Goal: Feedback & Contribution: Contribute content

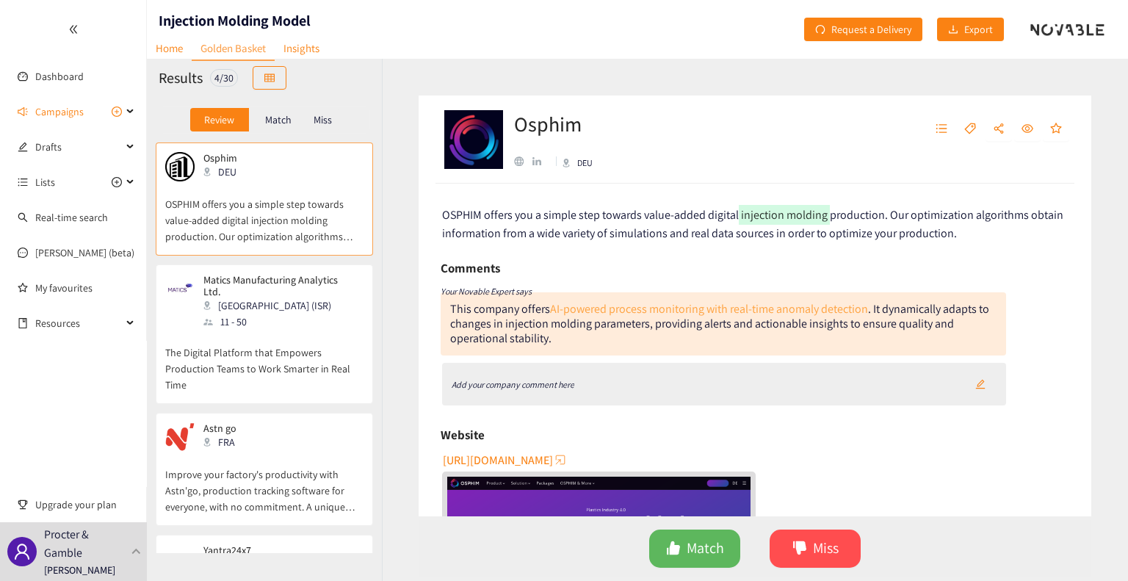
click at [742, 314] on link "AI-powered process monitoring with real-time anomaly detection" at bounding box center [709, 308] width 318 height 15
click at [558, 369] on div "Add your company comment here" at bounding box center [724, 384] width 565 height 43
click at [560, 384] on icon "Add your company comment here" at bounding box center [513, 384] width 123 height 11
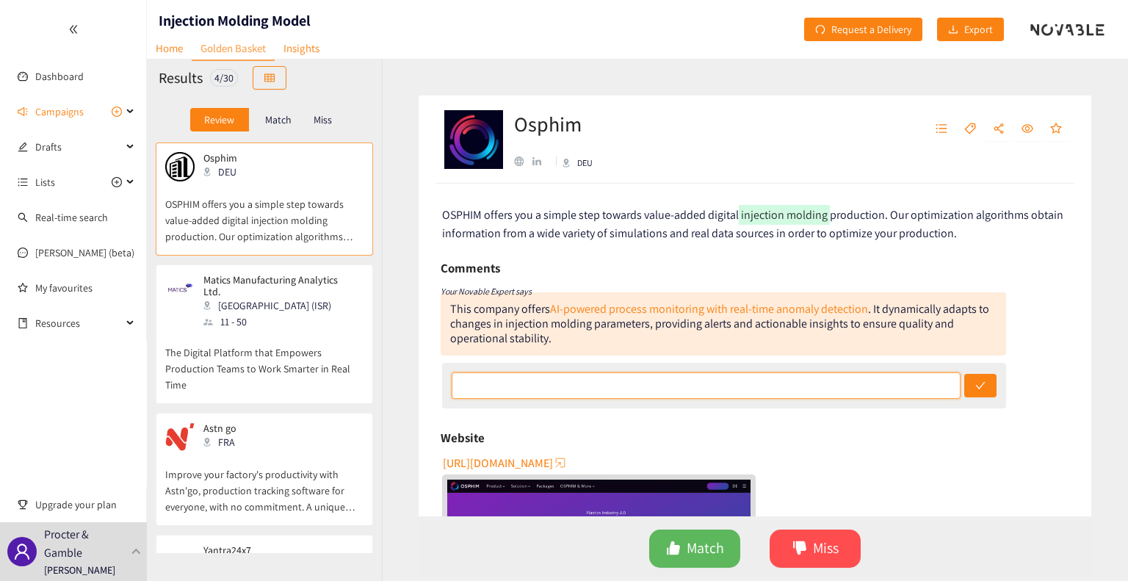
click at [747, 385] on input "text" at bounding box center [707, 385] width 510 height 26
click at [747, 387] on input "Injection molding focus with good selection of use cases. In particular, I like…" at bounding box center [707, 385] width 510 height 26
click at [747, 388] on input "Injection molding focus with good selection of use cases. In particular, I like…" at bounding box center [707, 385] width 510 height 26
drag, startPoint x: 882, startPoint y: 378, endPoint x: 760, endPoint y: 384, distance: 122.0
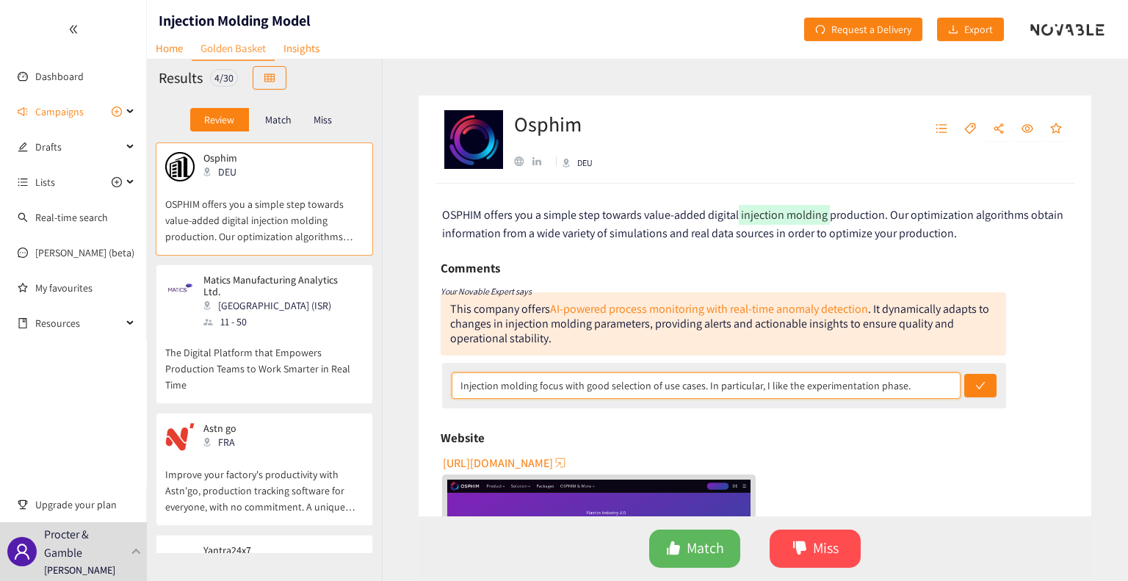
click at [747, 384] on input "Injection molding focus with good selection of use cases. In particular, I like…" at bounding box center [707, 385] width 510 height 26
type input "Injection molding focus with good selection of use cases. In particular, the ex…"
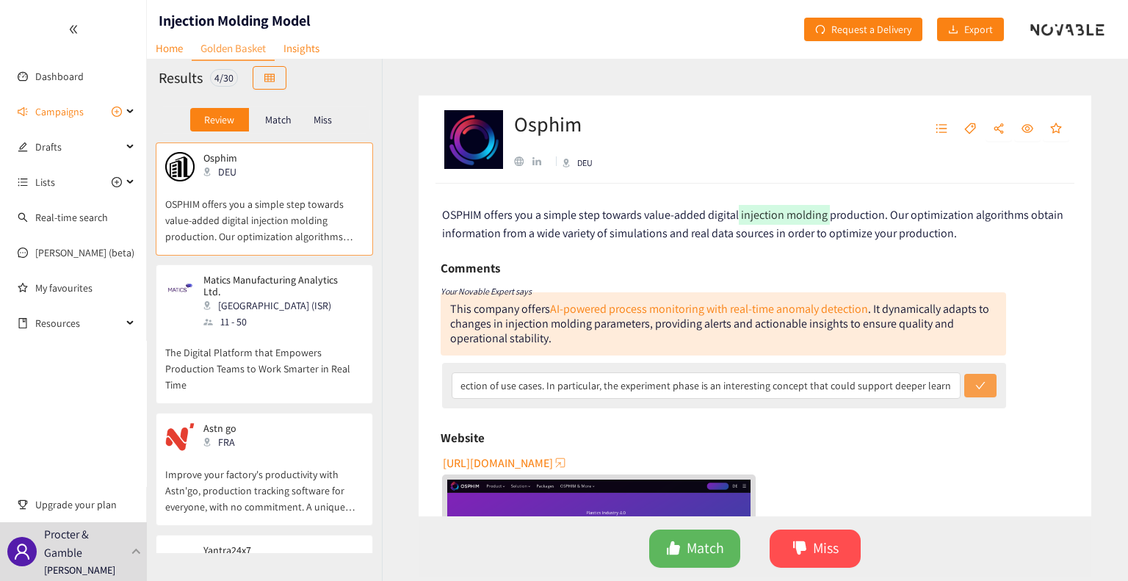
click at [747, 385] on button "submit" at bounding box center [980, 385] width 32 height 23
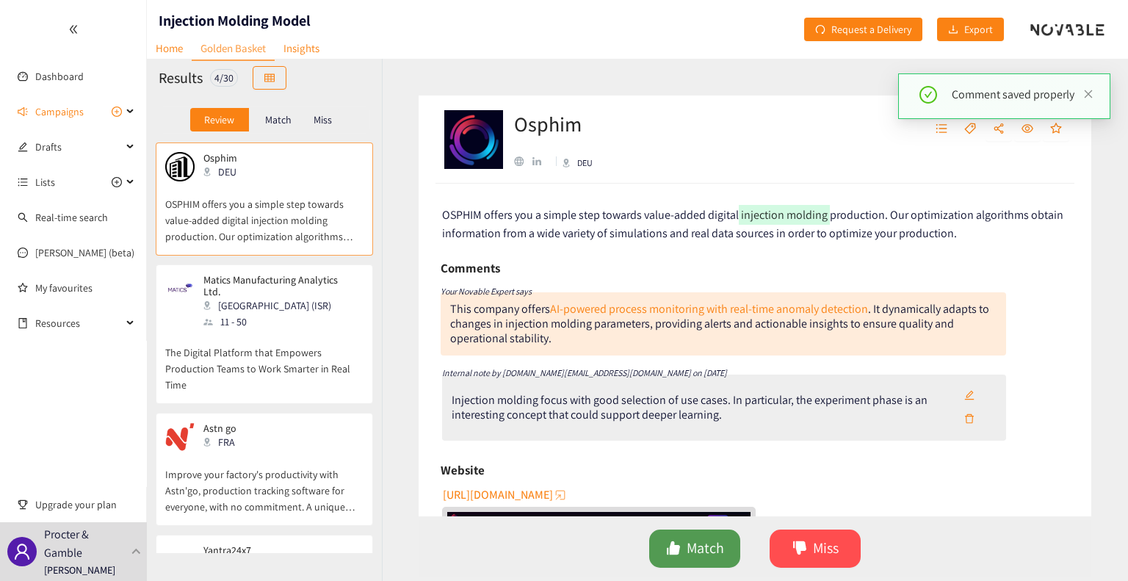
click at [711, 554] on span "Match" at bounding box center [705, 548] width 37 height 23
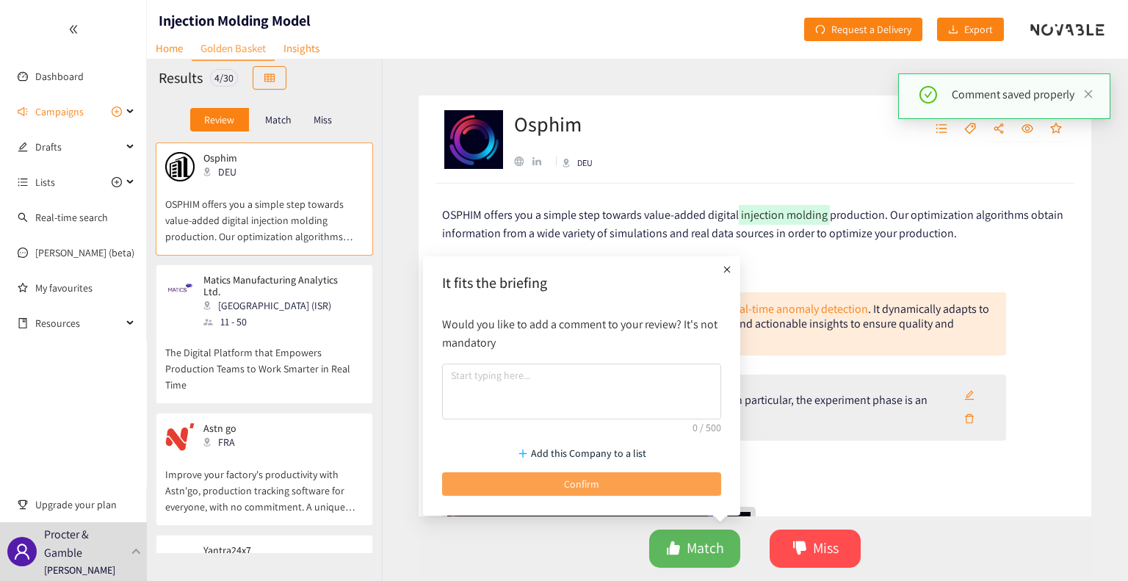
click at [607, 482] on button "Confirm" at bounding box center [581, 483] width 279 height 23
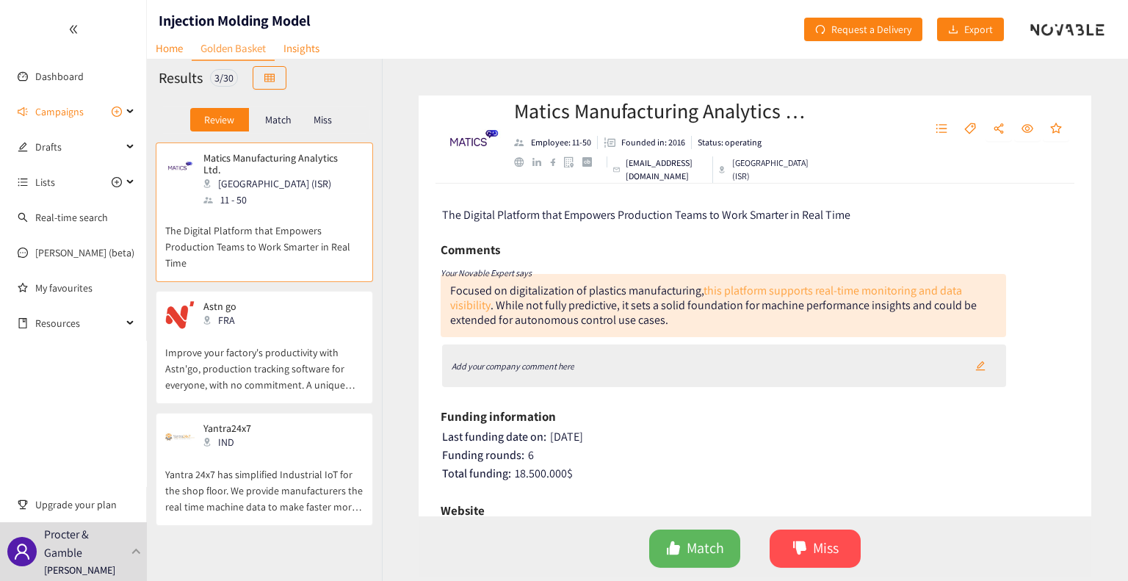
click at [747, 297] on link "this platform supports real-time monitoring and data visibility" at bounding box center [706, 298] width 512 height 30
click at [747, 352] on div "Add your company comment here" at bounding box center [724, 365] width 565 height 43
click at [600, 363] on div "Add your company comment here" at bounding box center [724, 365] width 565 height 43
click at [549, 362] on icon "Add your company comment here" at bounding box center [513, 366] width 123 height 11
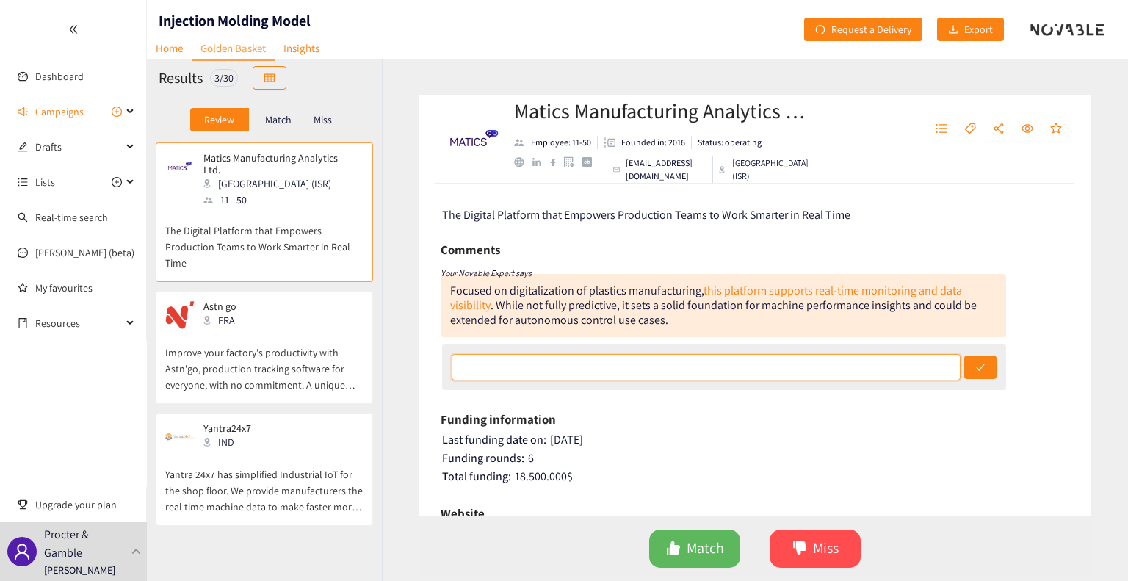
click at [735, 366] on input "text" at bounding box center [707, 367] width 510 height 26
type input "Not injection moulding specific."
click at [747, 369] on button "submit" at bounding box center [980, 366] width 32 height 23
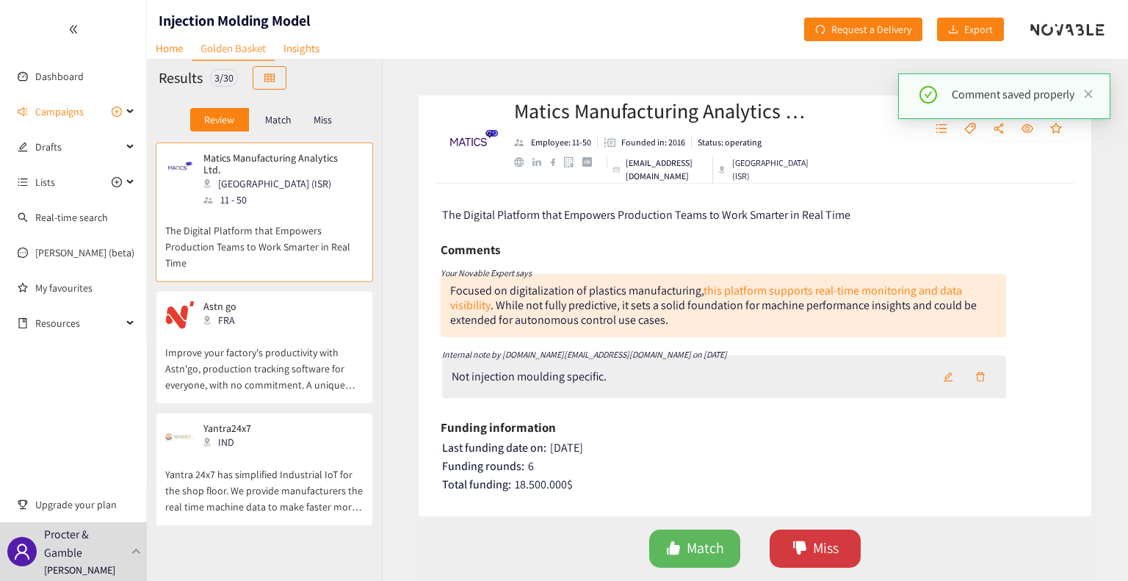
click at [747, 546] on span "Miss" at bounding box center [826, 548] width 26 height 23
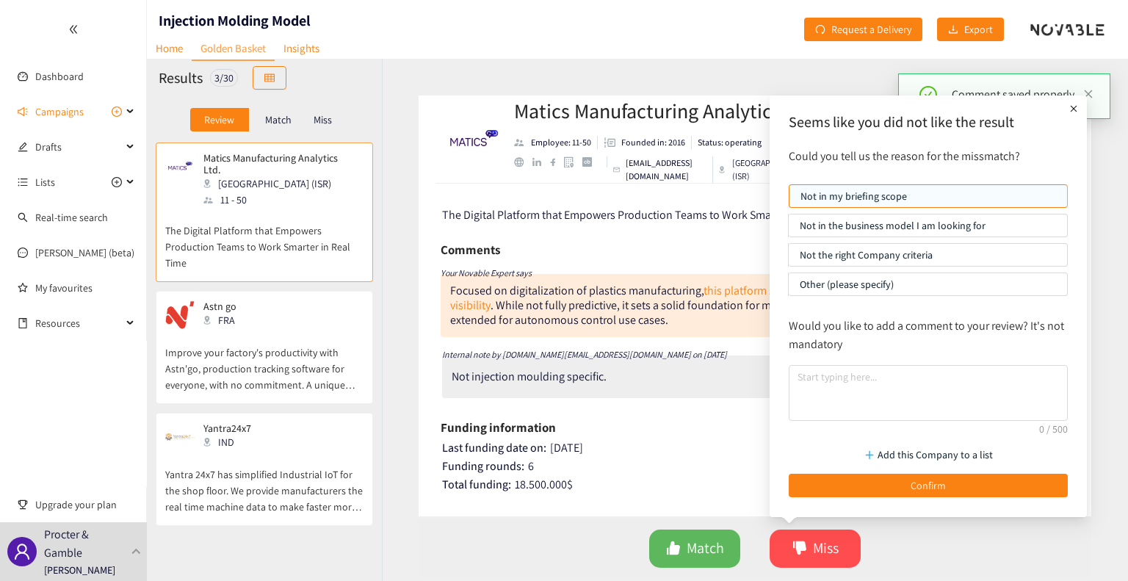
click at [747, 255] on p "Not the right Company criteria" at bounding box center [928, 255] width 256 height 22
click at [747, 258] on input "Not the right Company criteria" at bounding box center [789, 258] width 0 height 0
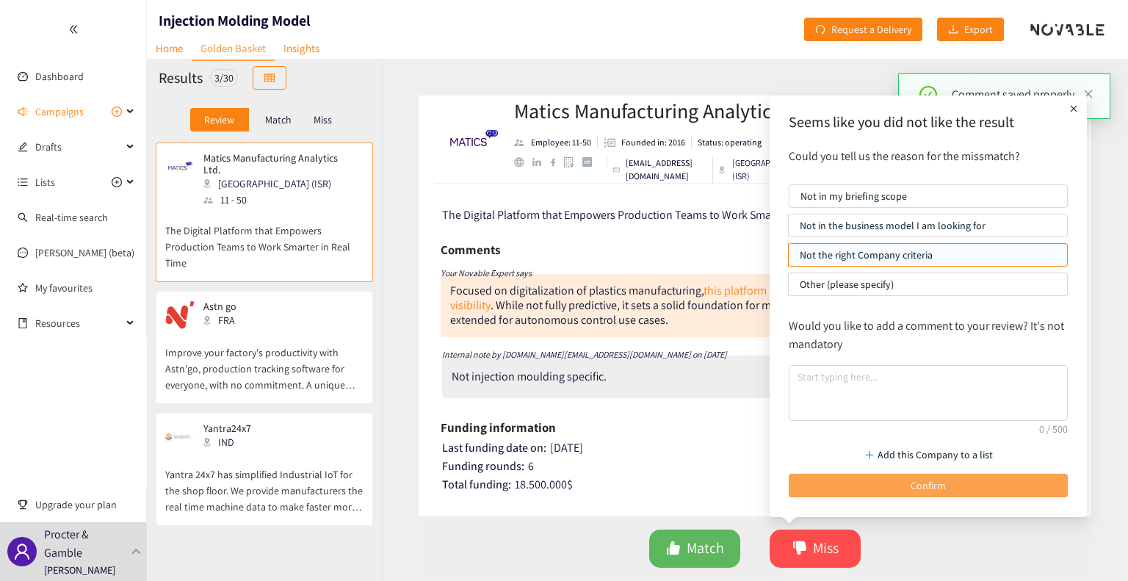
drag, startPoint x: 927, startPoint y: 487, endPoint x: 908, endPoint y: 477, distance: 21.7
click at [747, 486] on span "Confirm" at bounding box center [928, 485] width 35 height 16
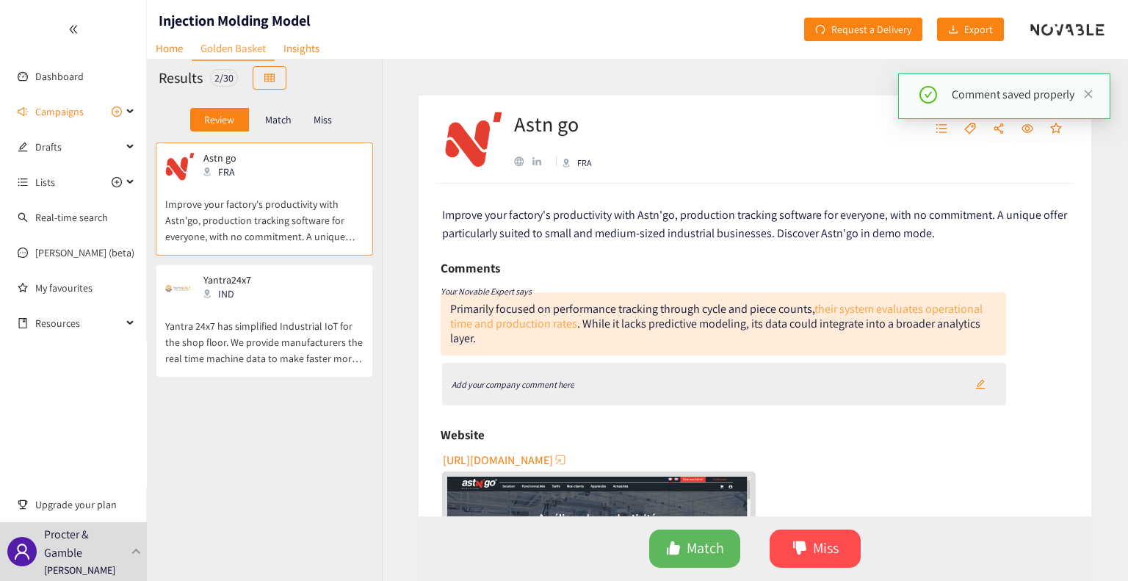
click at [747, 314] on link "their system evaluates operational time and production rates" at bounding box center [716, 316] width 532 height 30
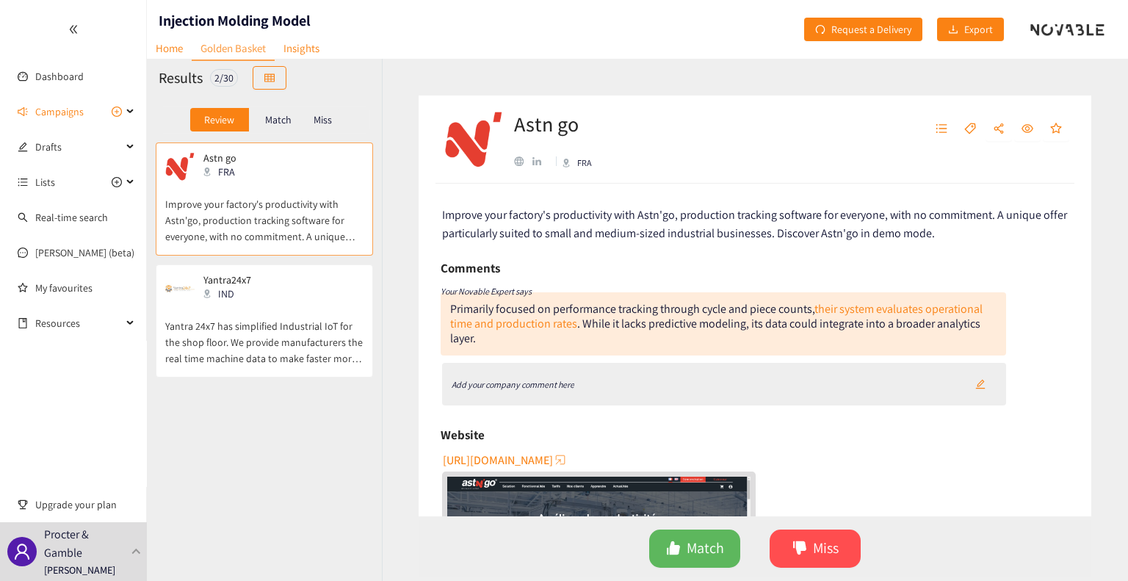
drag, startPoint x: 797, startPoint y: 383, endPoint x: 923, endPoint y: 389, distance: 126.5
click at [747, 383] on div "Add your company comment here" at bounding box center [724, 384] width 565 height 43
click at [747, 376] on button "button" at bounding box center [980, 383] width 32 height 23
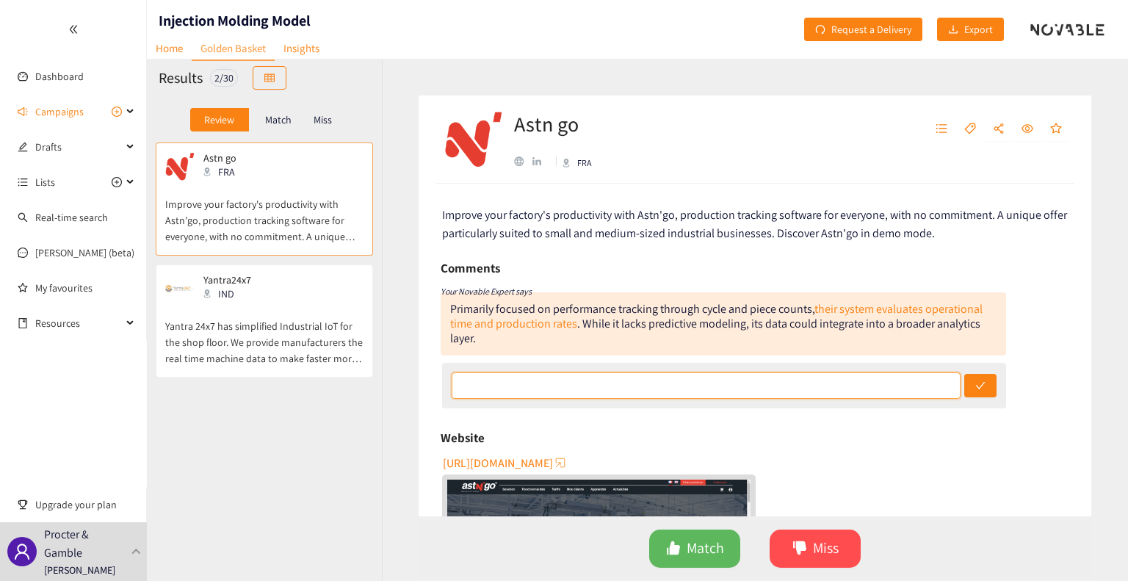
click at [747, 390] on input "text" at bounding box center [707, 385] width 510 height 26
type input "Does not fit the brief."
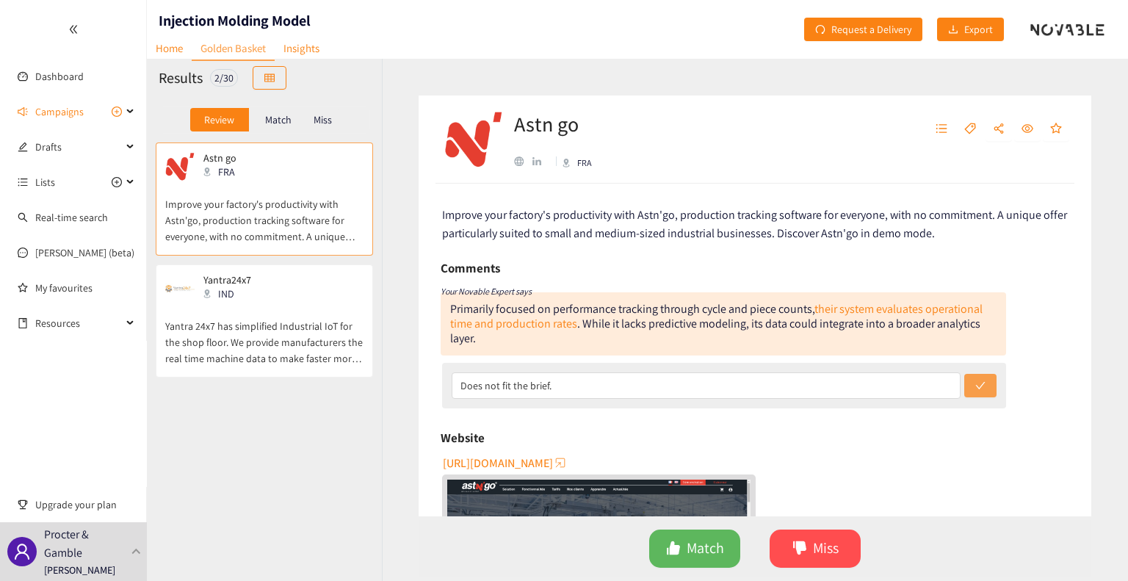
click at [747, 386] on icon "check" at bounding box center [981, 385] width 10 height 7
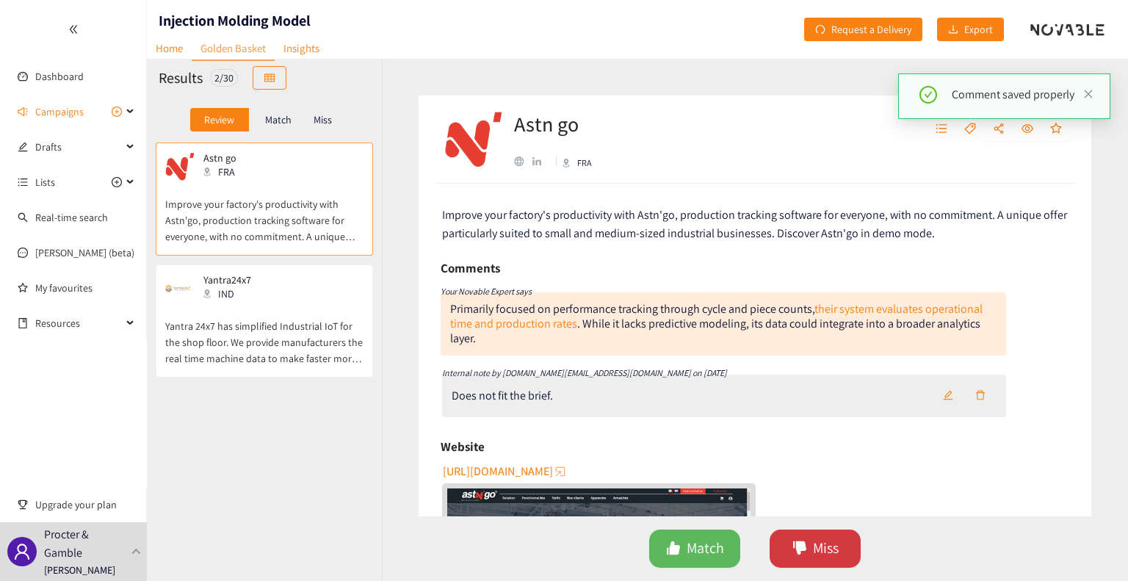
click at [747, 550] on span "Miss" at bounding box center [826, 548] width 26 height 23
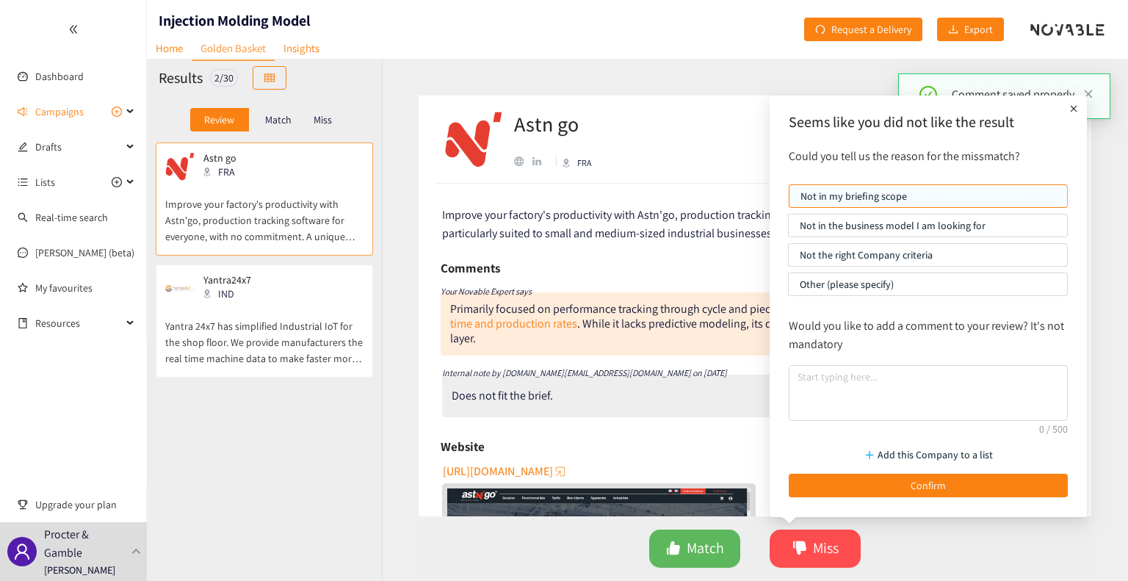
click at [747, 256] on p "Not the right Company criteria" at bounding box center [928, 255] width 256 height 22
click at [747, 258] on input "Not the right Company criteria" at bounding box center [789, 258] width 0 height 0
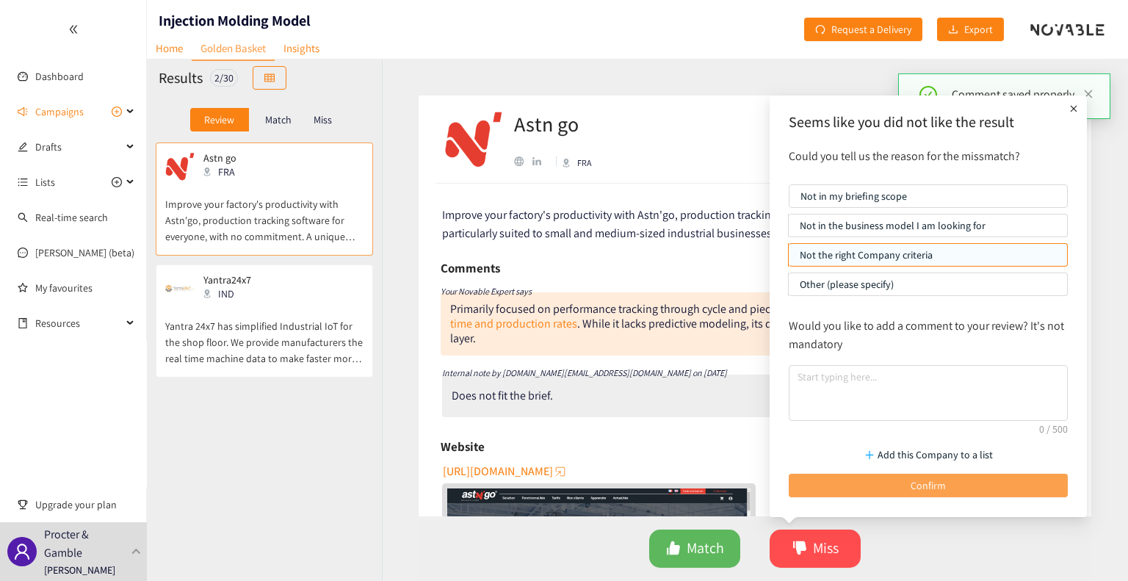
click at [747, 483] on span "Confirm" at bounding box center [928, 485] width 35 height 16
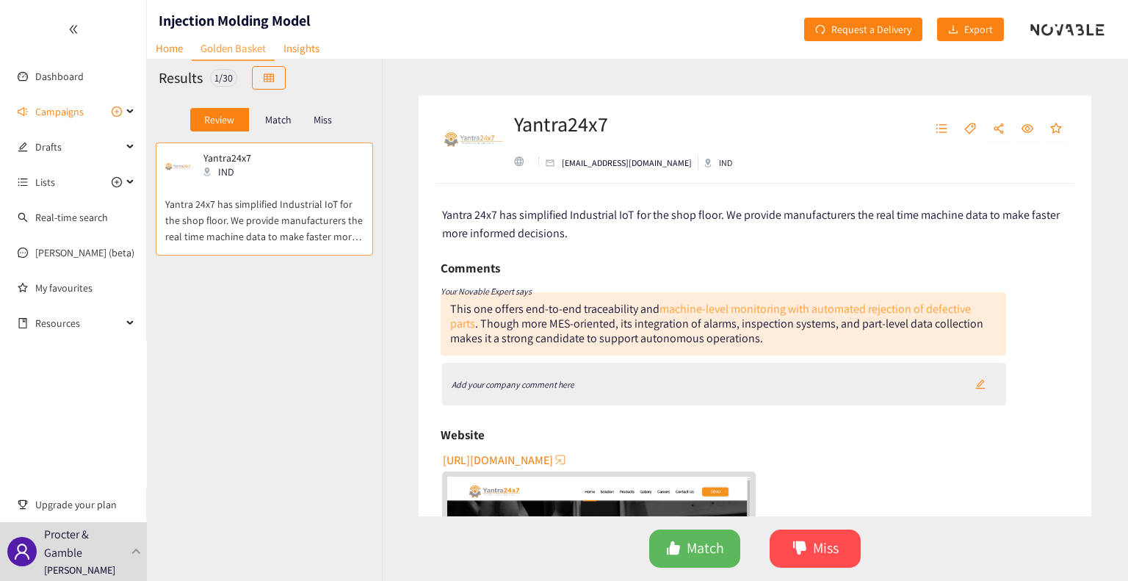
click at [747, 307] on link "machine-level monitoring with automated rejection of defective parts" at bounding box center [710, 316] width 521 height 30
click at [662, 369] on div "Add your company comment here" at bounding box center [724, 384] width 565 height 43
click at [654, 383] on div "Add your company comment here" at bounding box center [724, 384] width 565 height 43
click at [550, 383] on icon "Add your company comment here" at bounding box center [513, 384] width 123 height 11
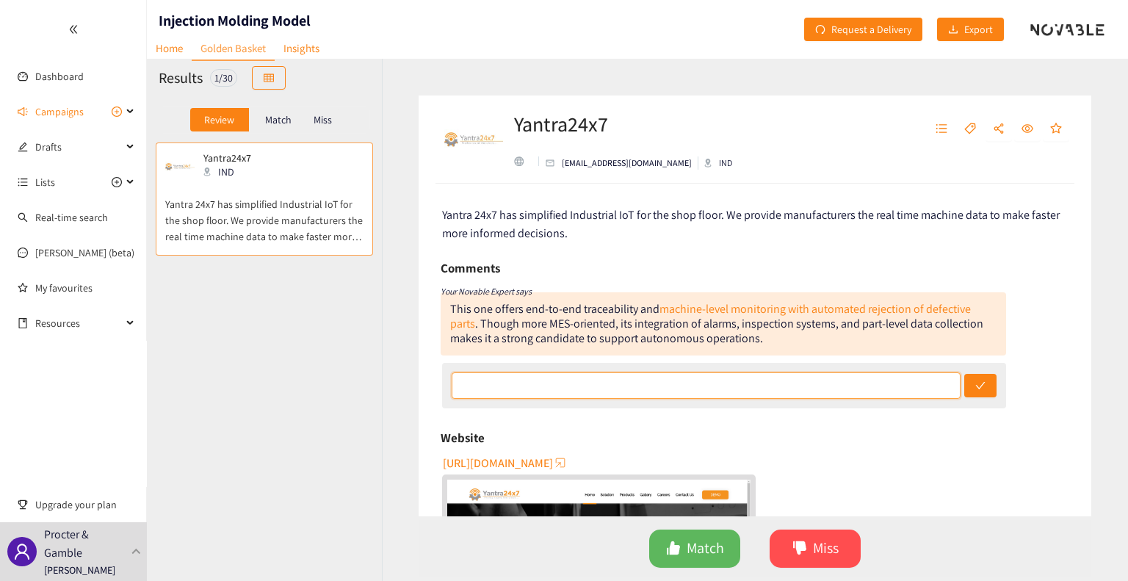
click at [747, 375] on input "text" at bounding box center [707, 385] width 510 height 26
type input "Looks like analytics and dashboarding solutions - not providing the predictive …"
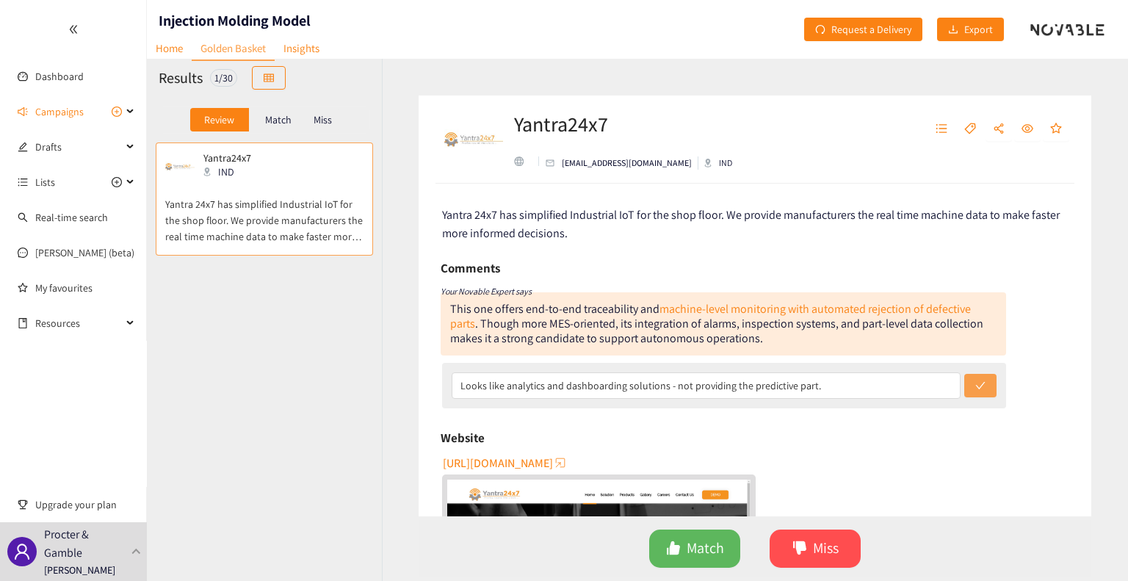
click at [747, 375] on button "submit" at bounding box center [980, 385] width 32 height 23
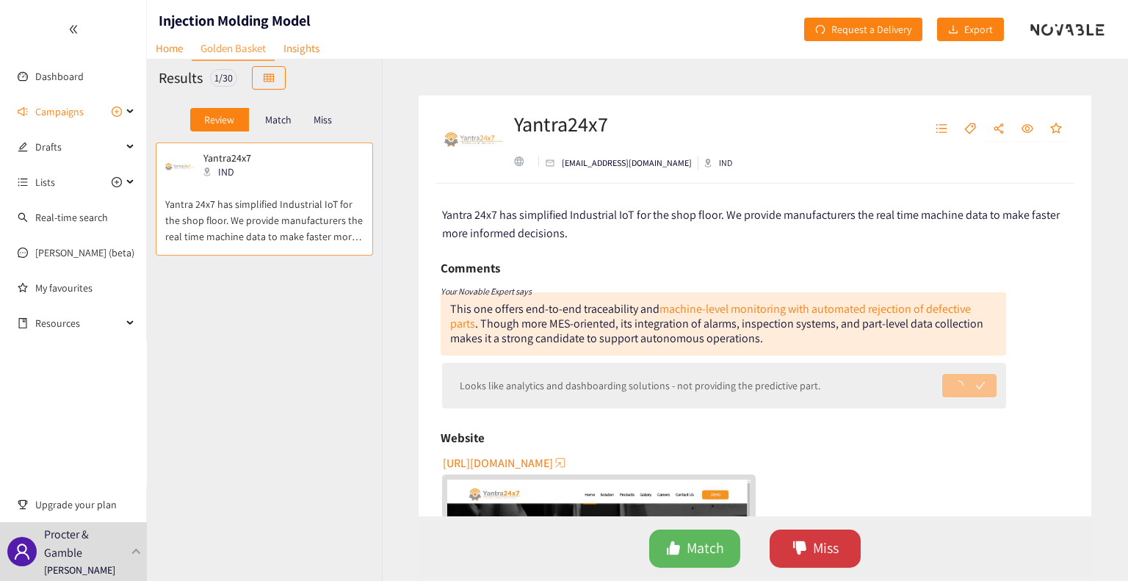
click at [747, 556] on span "dislike" at bounding box center [799, 548] width 15 height 17
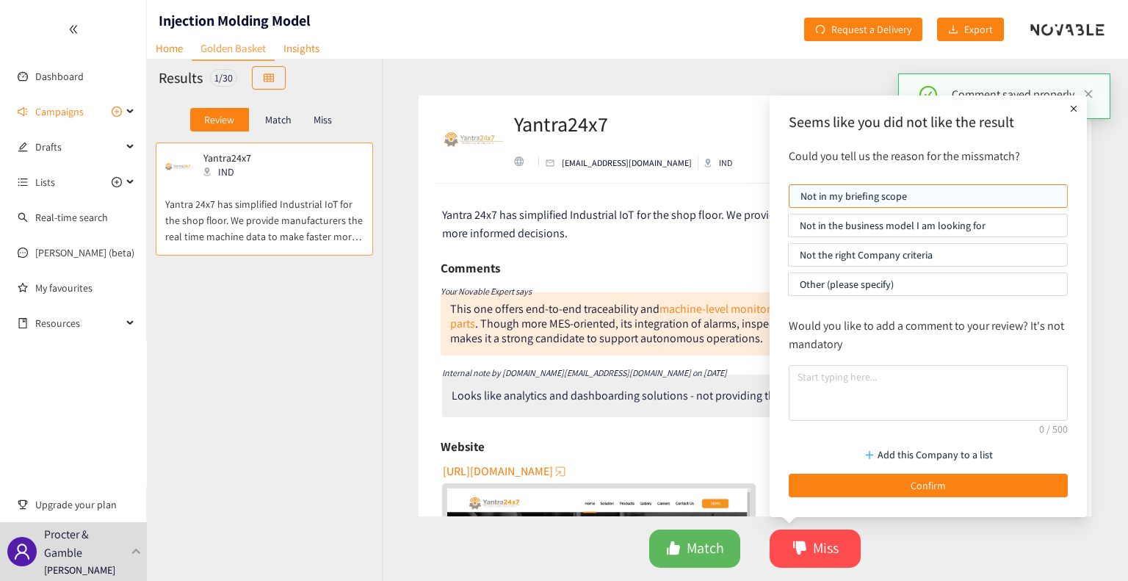
click at [747, 258] on p "Not the right Company criteria" at bounding box center [928, 255] width 256 height 22
click at [747, 258] on input "Not the right Company criteria" at bounding box center [789, 258] width 0 height 0
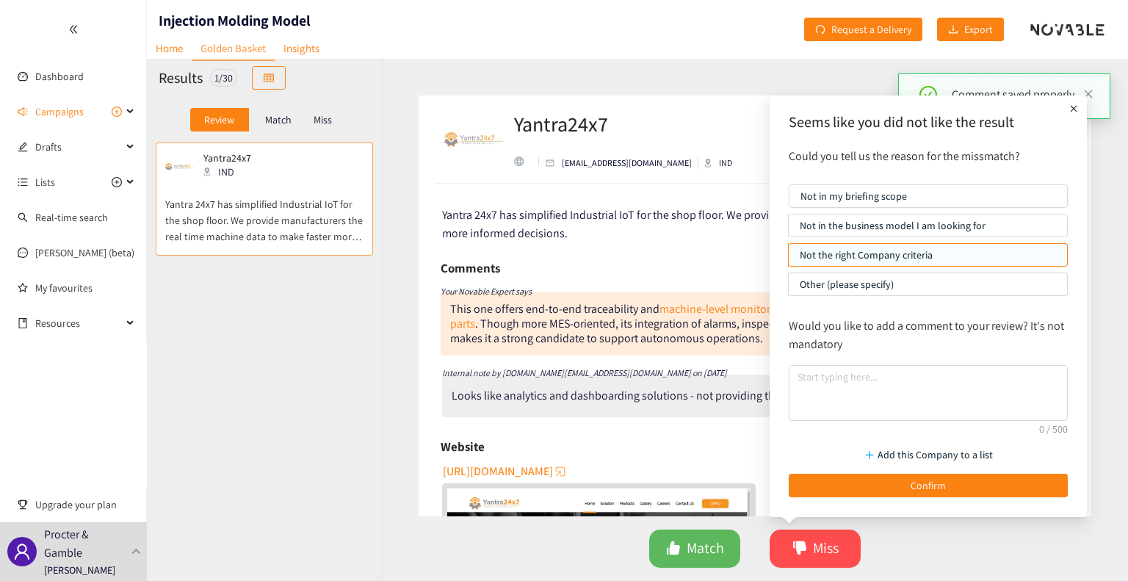
click at [747, 220] on p "Not in the business model I am looking for" at bounding box center [928, 225] width 256 height 22
click at [747, 229] on input "Not in the business model I am looking for" at bounding box center [789, 229] width 0 height 0
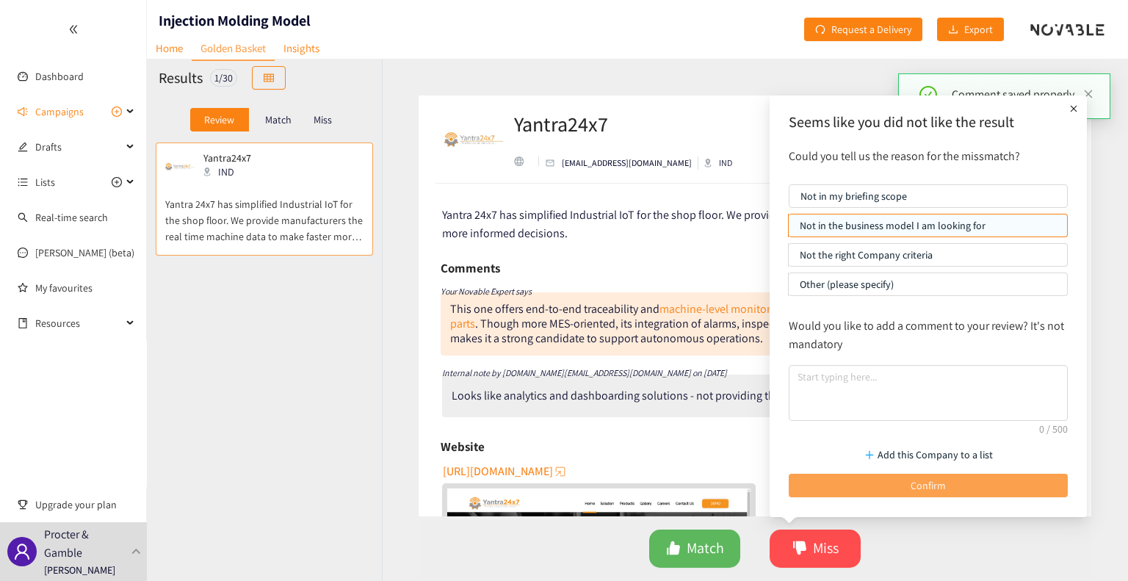
click at [747, 482] on span "Confirm" at bounding box center [928, 485] width 35 height 16
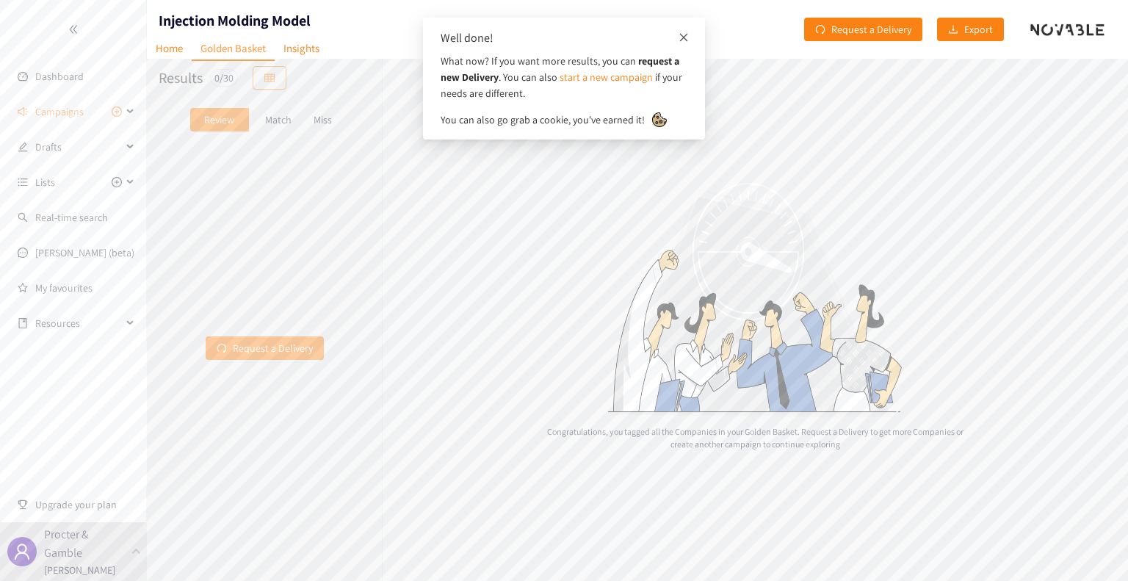
click at [684, 35] on icon "close" at bounding box center [684, 37] width 8 height 8
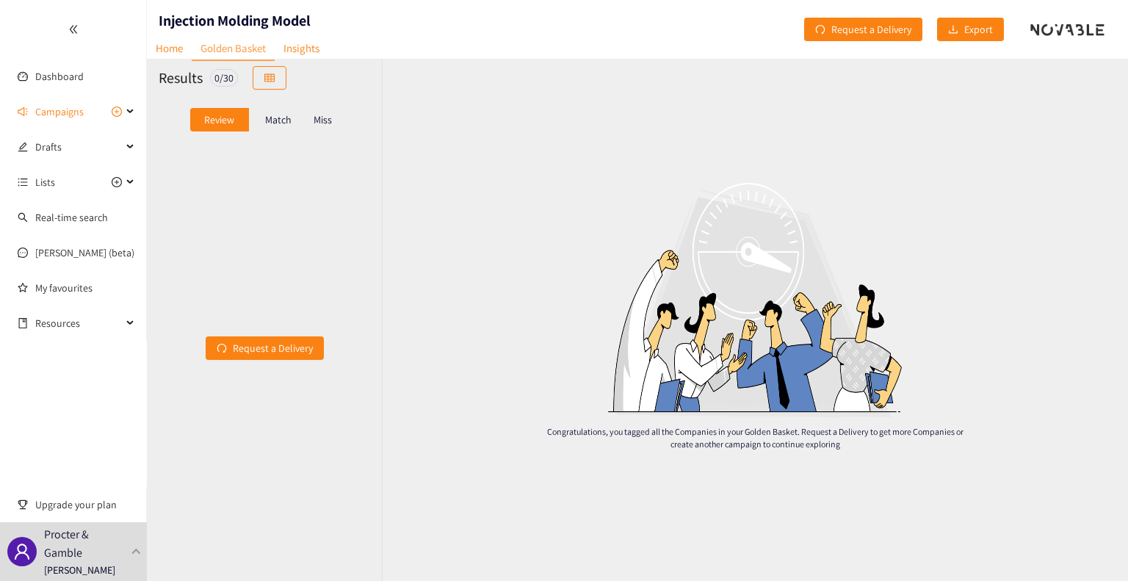
click at [278, 120] on p "Match" at bounding box center [278, 120] width 26 height 12
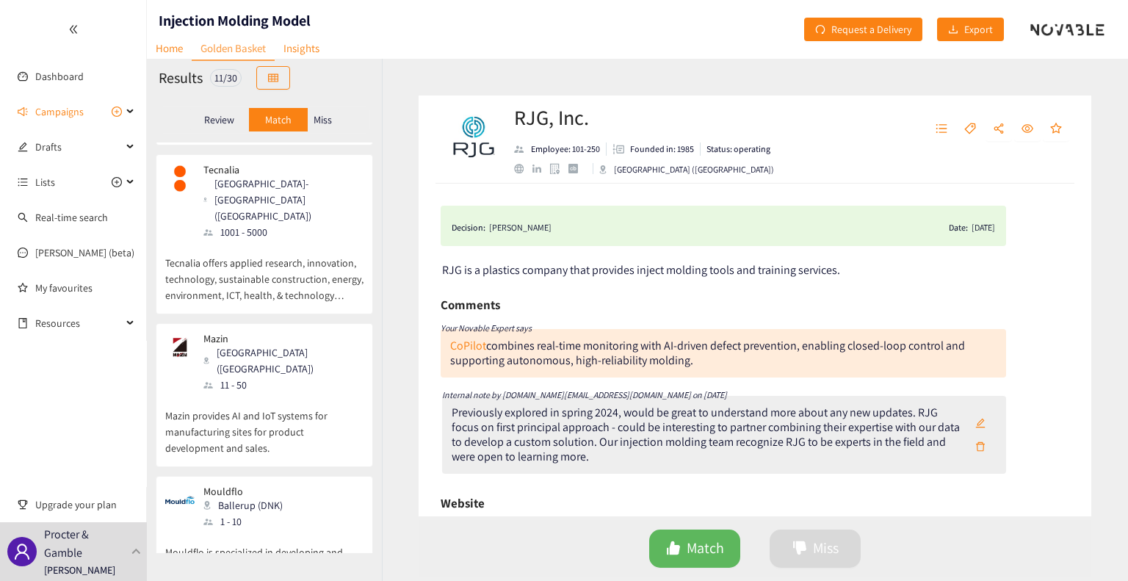
scroll to position [1025, 0]
